Goal: Information Seeking & Learning: Learn about a topic

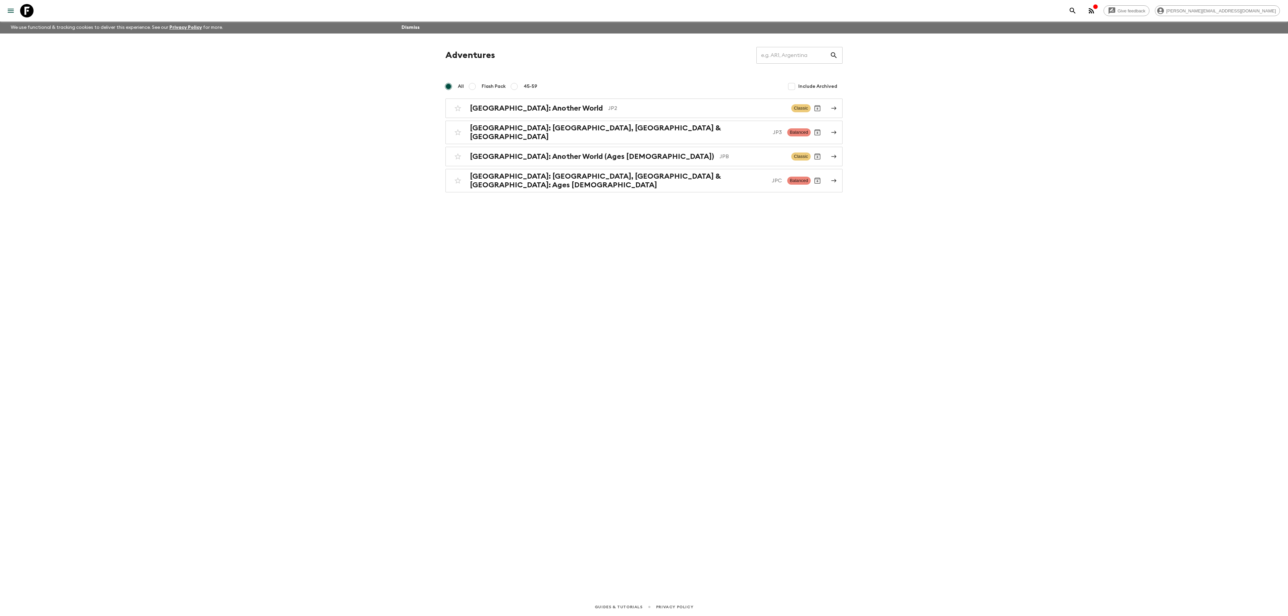
click at [213, 186] on div "Give feedback [PERSON_NAME][EMAIL_ADDRESS][DOMAIN_NAME] We use functional & tra…" at bounding box center [644, 308] width 1288 height 616
click at [196, 230] on div "Give feedback [PERSON_NAME][EMAIL_ADDRESS][DOMAIN_NAME] We use functional & tra…" at bounding box center [644, 308] width 1288 height 616
click at [190, 126] on div "Give feedback [PERSON_NAME][EMAIL_ADDRESS][DOMAIN_NAME] We use functional & tra…" at bounding box center [644, 308] width 1288 height 616
click at [27, 9] on icon at bounding box center [26, 10] width 13 height 13
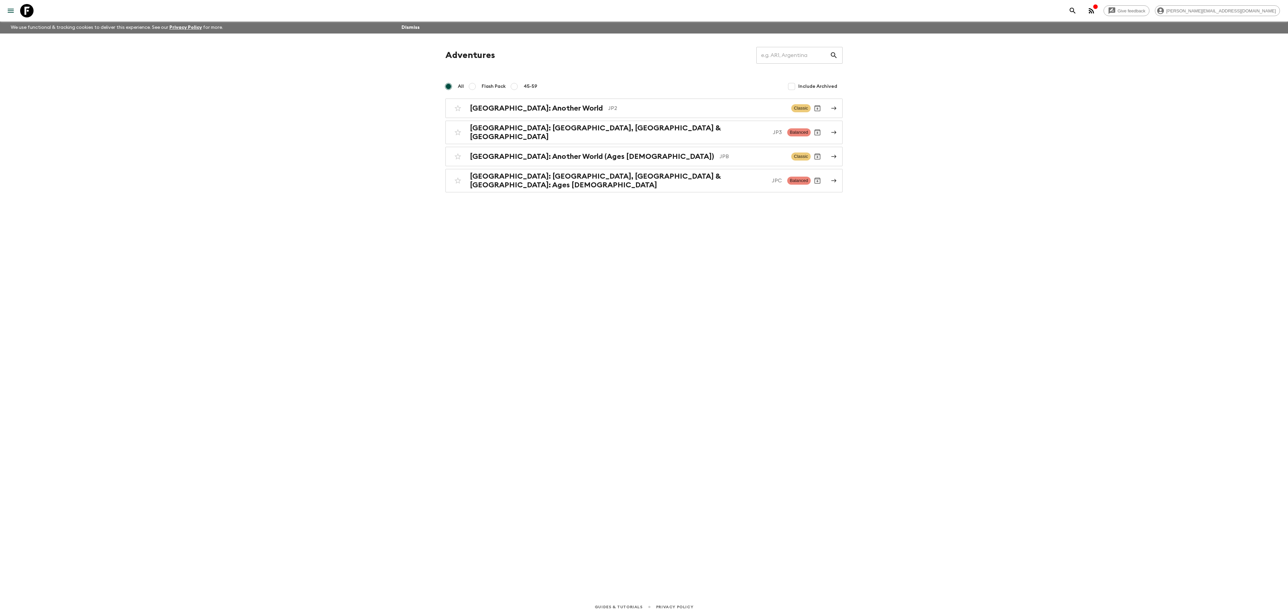
click at [27, 9] on icon at bounding box center [26, 10] width 13 height 13
click at [21, 11] on icon at bounding box center [26, 10] width 13 height 13
click at [24, 10] on icon at bounding box center [26, 10] width 13 height 13
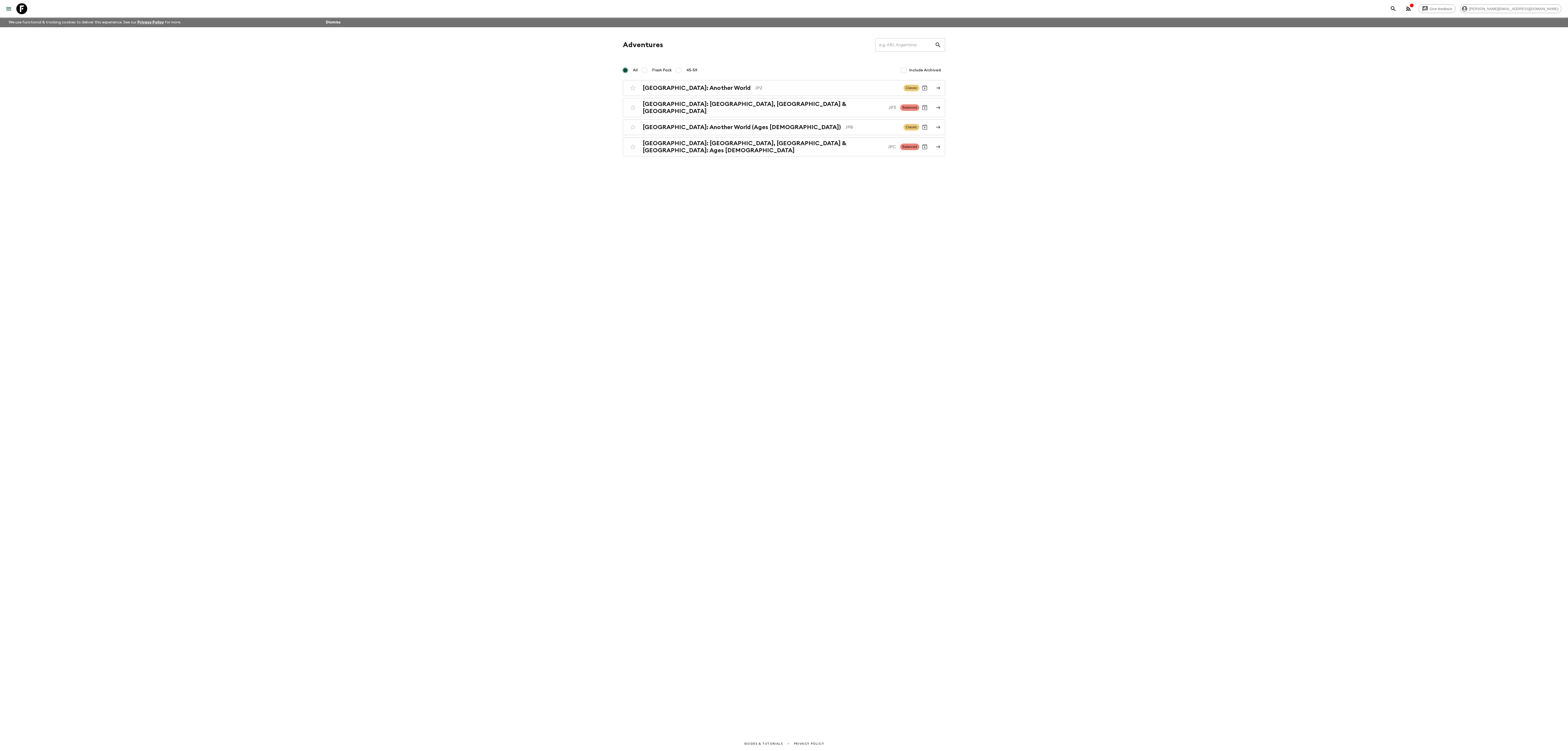
click at [526, 363] on div "Give feedback [PERSON_NAME][EMAIL_ADDRESS][DOMAIN_NAME] We use functional & tra…" at bounding box center [784, 375] width 1568 height 751
click at [492, 188] on div "Give feedback [PERSON_NAME][EMAIL_ADDRESS][DOMAIN_NAME] We use functional & tra…" at bounding box center [784, 375] width 1568 height 751
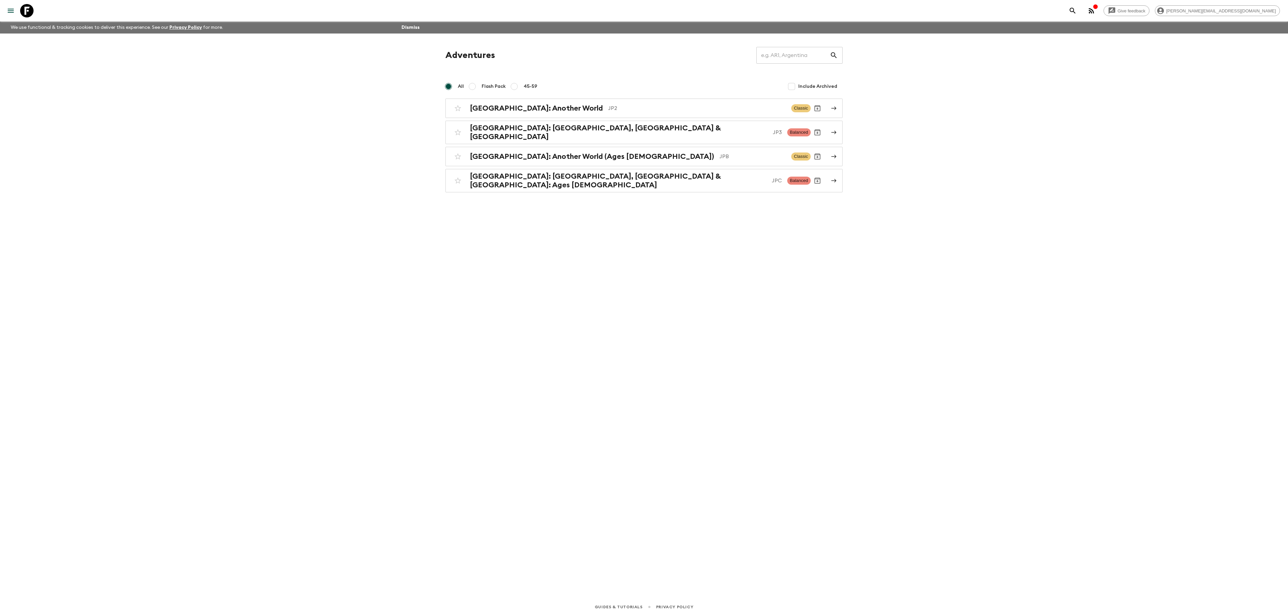
click at [544, 340] on div "Adventures ​ All Flash Pack 45-59 Include Archived [GEOGRAPHIC_DATA]: Another W…" at bounding box center [643, 307] width 429 height 546
drag, startPoint x: 488, startPoint y: 343, endPoint x: 439, endPoint y: 337, distance: 48.8
click at [439, 337] on div "Adventures ​ All Flash Pack 45-59 Include Archived [GEOGRAPHIC_DATA]: Another W…" at bounding box center [643, 307] width 429 height 546
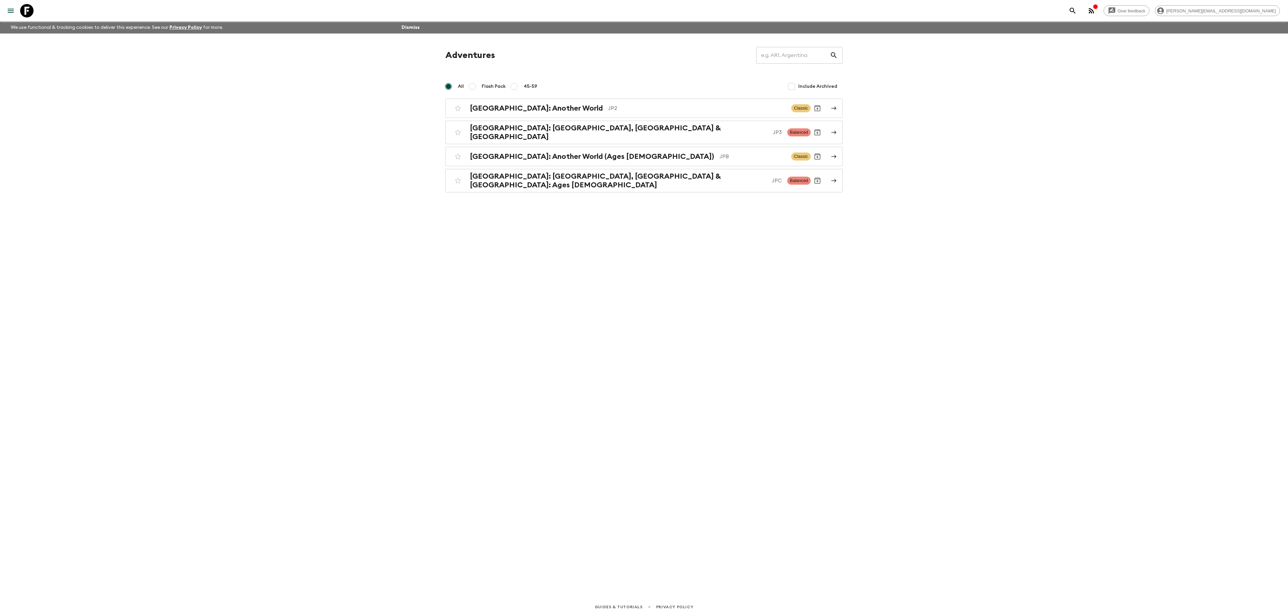
click at [439, 337] on div "Adventures ​ All Flash Pack 45-59 Include Archived [GEOGRAPHIC_DATA]: Another W…" at bounding box center [643, 307] width 429 height 546
drag, startPoint x: 439, startPoint y: 337, endPoint x: 405, endPoint y: 231, distance: 111.4
click at [405, 231] on div "Give feedback [PERSON_NAME][EMAIL_ADDRESS][DOMAIN_NAME] We use functional & tra…" at bounding box center [644, 308] width 1288 height 616
click at [445, 234] on div "Adventures ​ All Flash Pack 45-59 Include Archived [GEOGRAPHIC_DATA]: Another W…" at bounding box center [643, 307] width 429 height 546
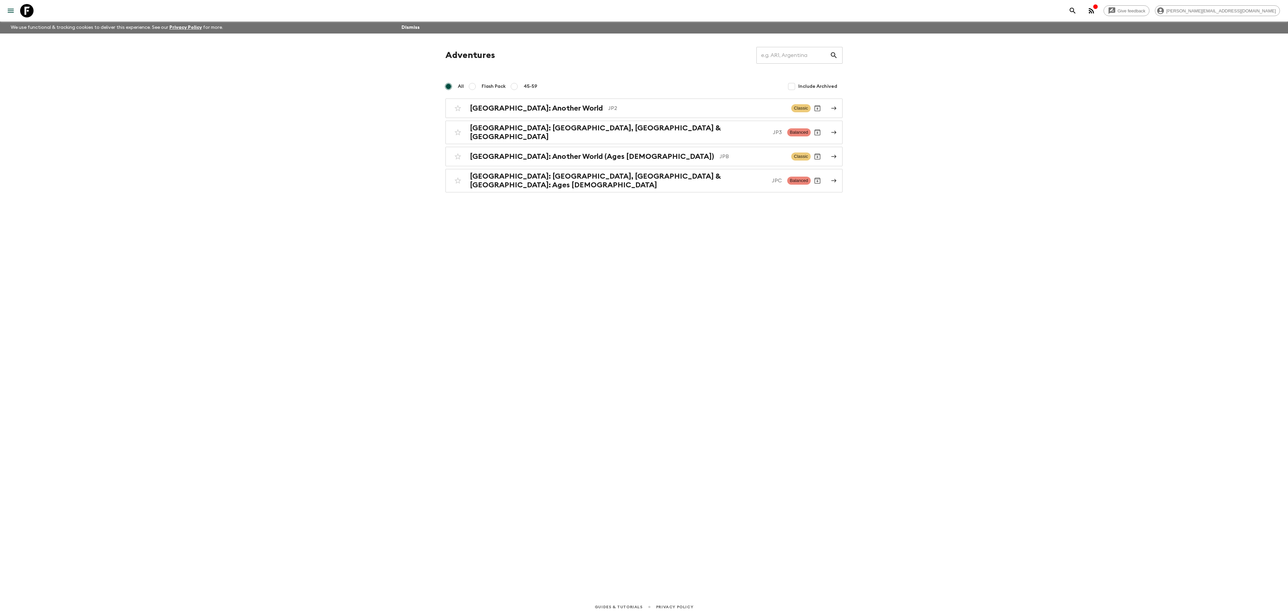
click at [599, 307] on div "Adventures ​ All Flash Pack 45-59 Include Archived [GEOGRAPHIC_DATA]: Another W…" at bounding box center [643, 307] width 429 height 546
click at [489, 267] on div "Adventures ​ All Flash Pack 45-59 Include Archived [GEOGRAPHIC_DATA]: Another W…" at bounding box center [643, 307] width 429 height 546
click at [283, 148] on div "Give feedback [PERSON_NAME][EMAIL_ADDRESS][DOMAIN_NAME] We use functional & tra…" at bounding box center [644, 308] width 1288 height 616
drag, startPoint x: 283, startPoint y: 148, endPoint x: 237, endPoint y: 180, distance: 55.8
click at [237, 180] on div "Give feedback [PERSON_NAME][EMAIL_ADDRESS][DOMAIN_NAME] We use functional & tra…" at bounding box center [644, 308] width 1288 height 616
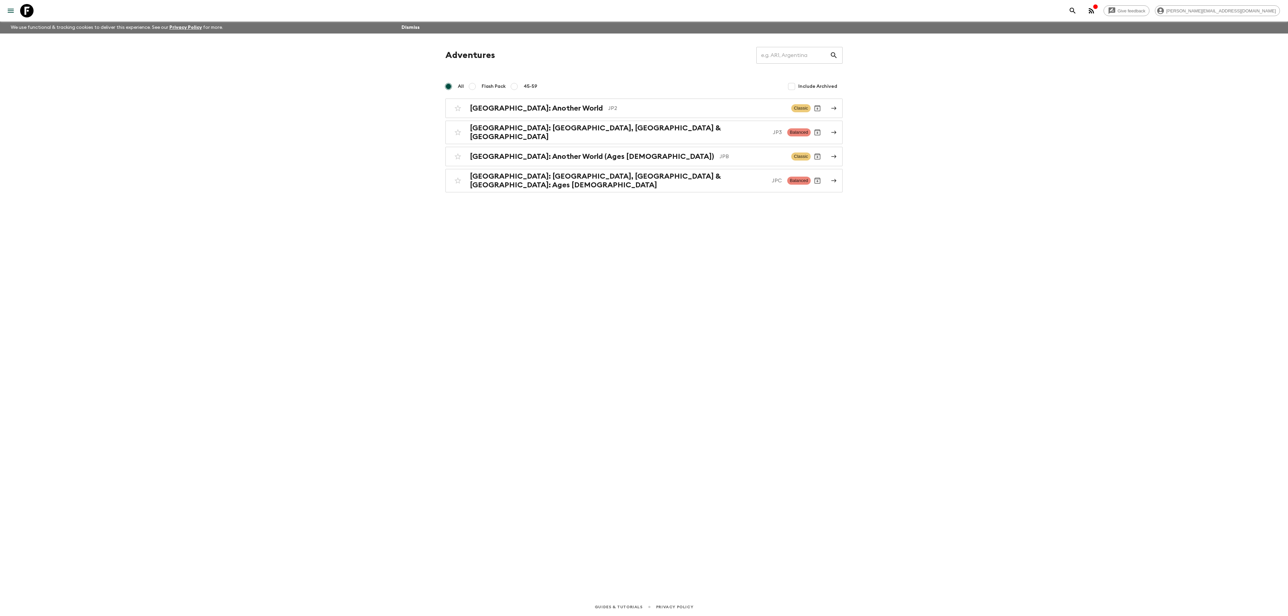
click at [237, 180] on div "Give feedback [PERSON_NAME][EMAIL_ADDRESS][DOMAIN_NAME] We use functional & tra…" at bounding box center [644, 308] width 1288 height 616
drag, startPoint x: 402, startPoint y: 231, endPoint x: 350, endPoint y: 218, distance: 54.5
click at [350, 218] on div "Give feedback [PERSON_NAME][EMAIL_ADDRESS][DOMAIN_NAME] We use functional & tra…" at bounding box center [644, 308] width 1288 height 616
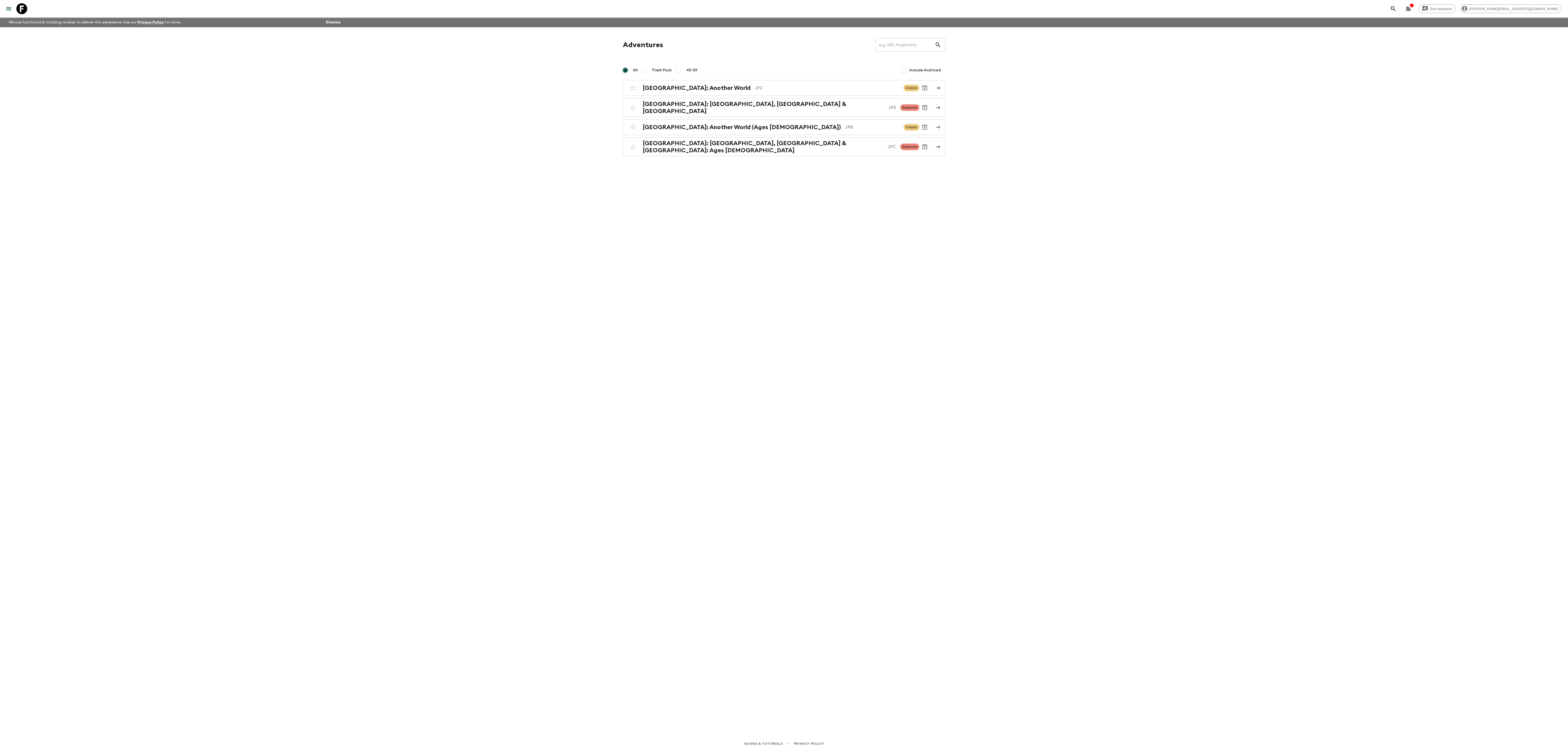
click at [1045, 250] on div "Give feedback [PERSON_NAME][EMAIL_ADDRESS][DOMAIN_NAME] We use functional & tra…" at bounding box center [784, 375] width 1568 height 751
click at [1045, 201] on div "Give feedback [PERSON_NAME][EMAIL_ADDRESS][DOMAIN_NAME] We use functional & tra…" at bounding box center [784, 375] width 1568 height 751
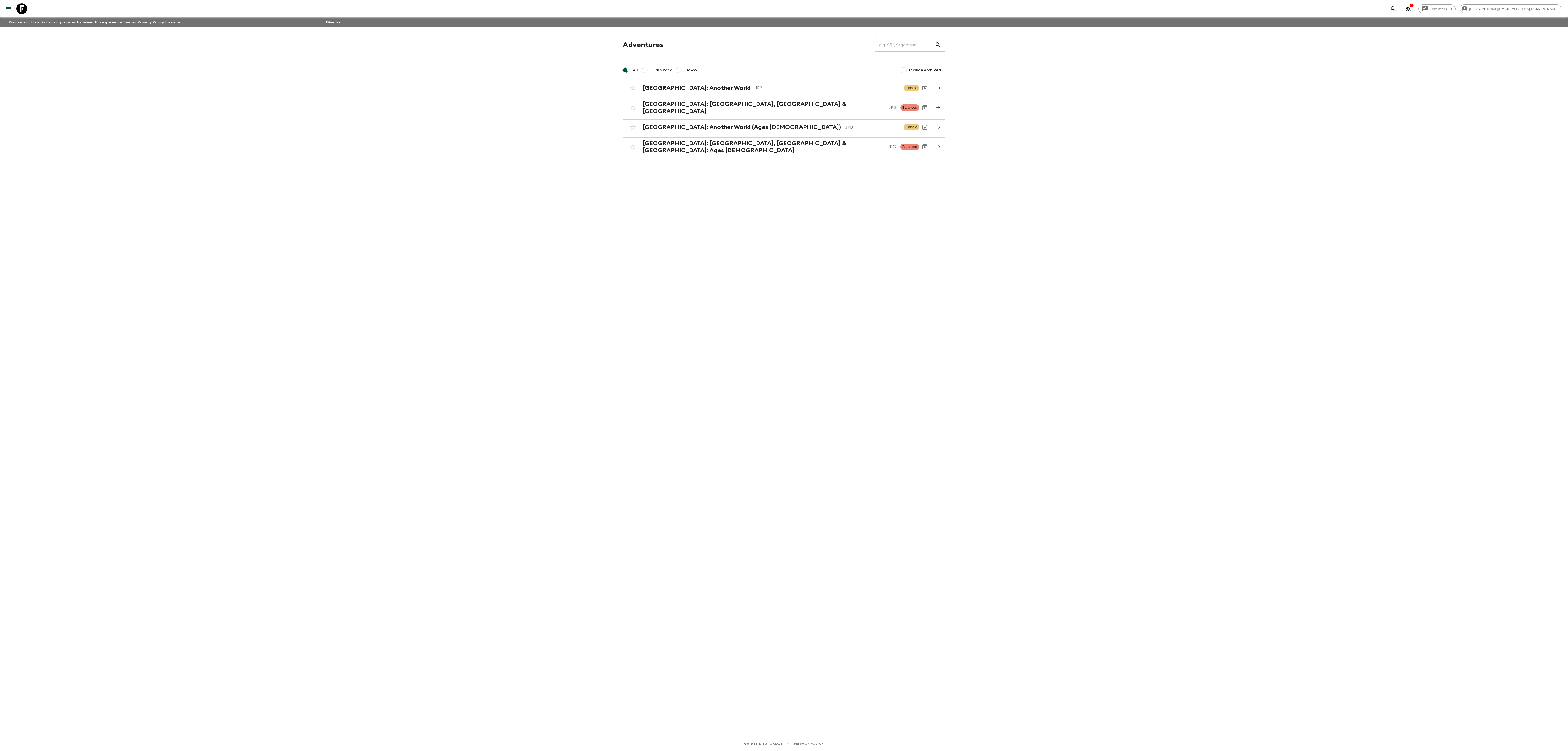
click at [1045, 201] on div "Give feedback [PERSON_NAME][EMAIL_ADDRESS][DOMAIN_NAME] We use functional & tra…" at bounding box center [784, 375] width 1568 height 751
click at [1045, 206] on div "Give feedback [PERSON_NAME][EMAIL_ADDRESS][DOMAIN_NAME] We use functional & tra…" at bounding box center [784, 375] width 1568 height 751
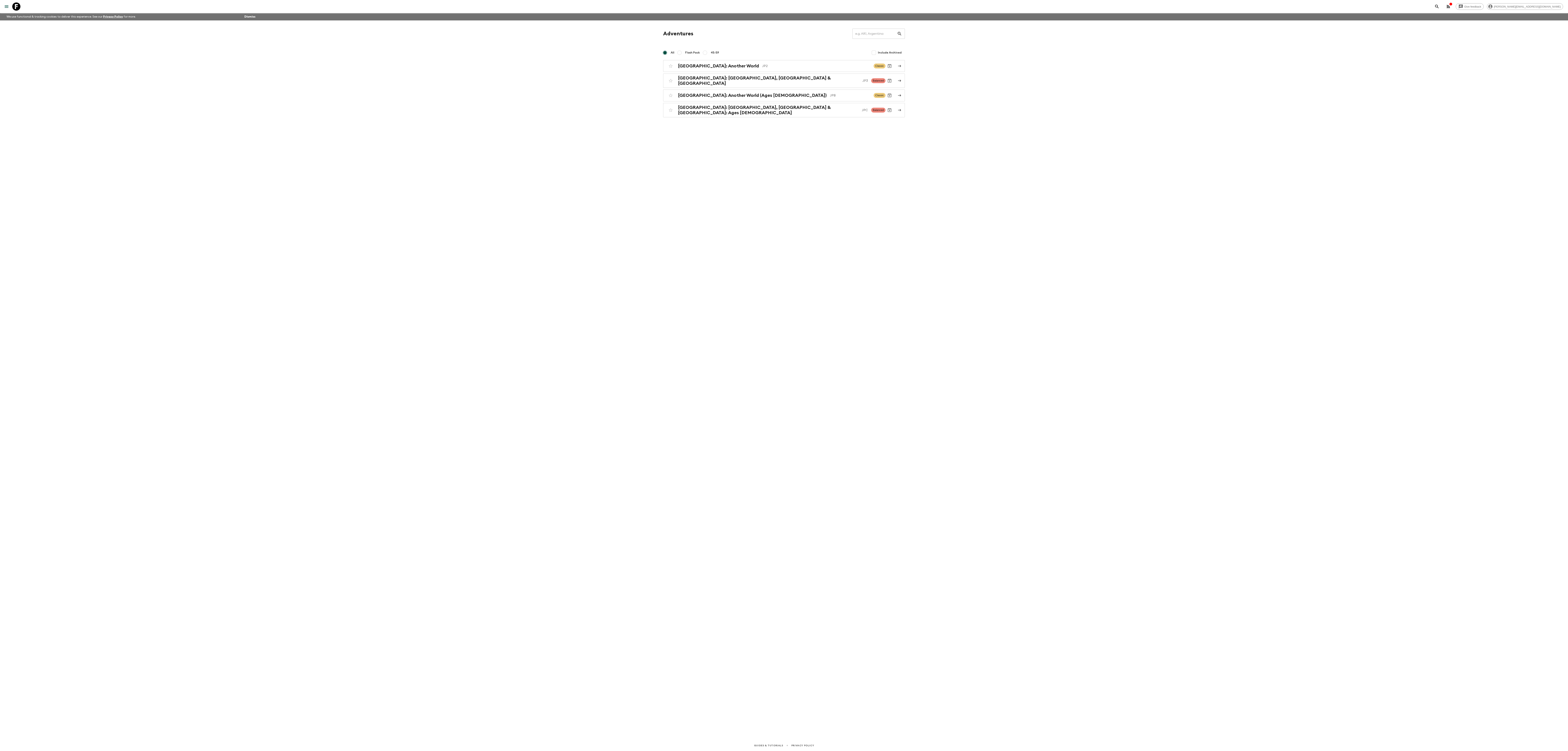
drag, startPoint x: 852, startPoint y: 155, endPoint x: 1135, endPoint y: 206, distance: 287.6
click at [784, 206] on div "Give feedback [PERSON_NAME][EMAIL_ADDRESS][DOMAIN_NAME] We use functional & tra…" at bounding box center [784, 375] width 1568 height 751
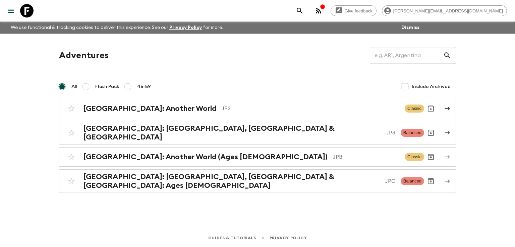
click at [85, 87] on input "Flash Pack" at bounding box center [86, 87] width 8 height 8
radio input "true"
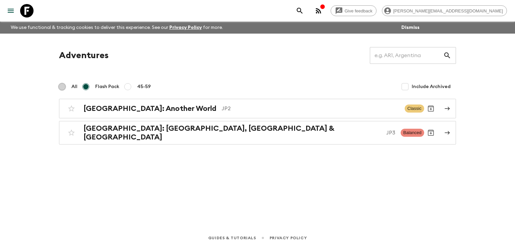
click at [65, 87] on input "All" at bounding box center [62, 87] width 8 height 8
radio input "true"
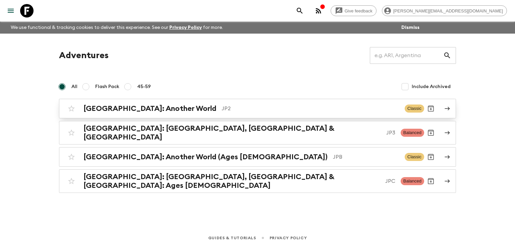
click at [222, 112] on p "JP2" at bounding box center [311, 108] width 178 height 8
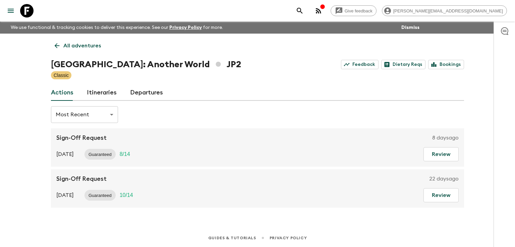
click at [106, 93] on link "Itineraries" at bounding box center [102, 93] width 30 height 16
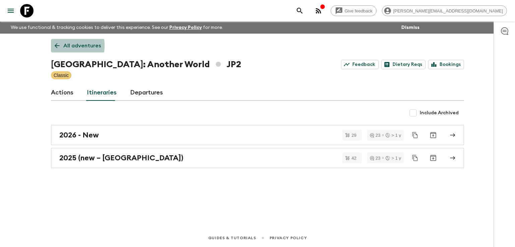
click at [59, 46] on icon at bounding box center [57, 45] width 5 height 5
